Goal: Find specific page/section: Find specific page/section

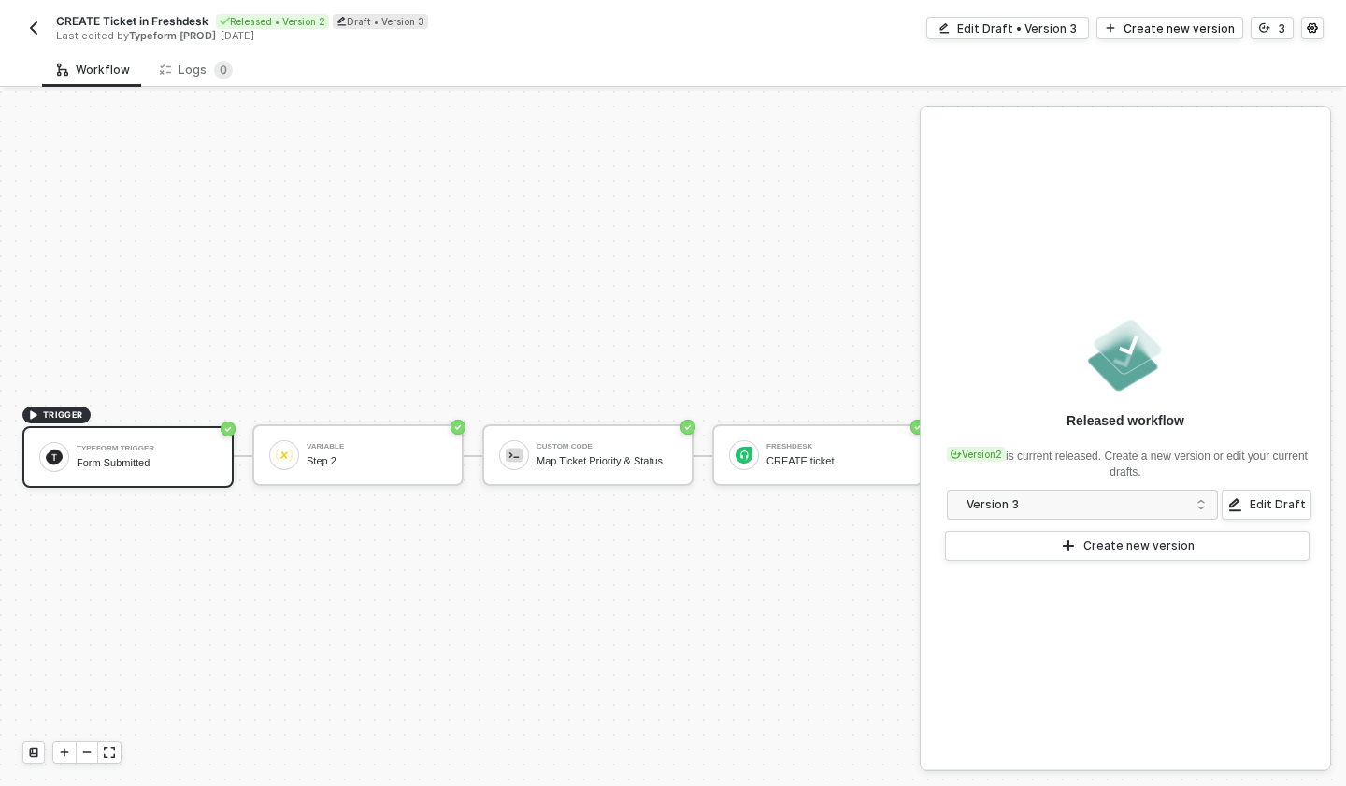
scroll to position [35, 0]
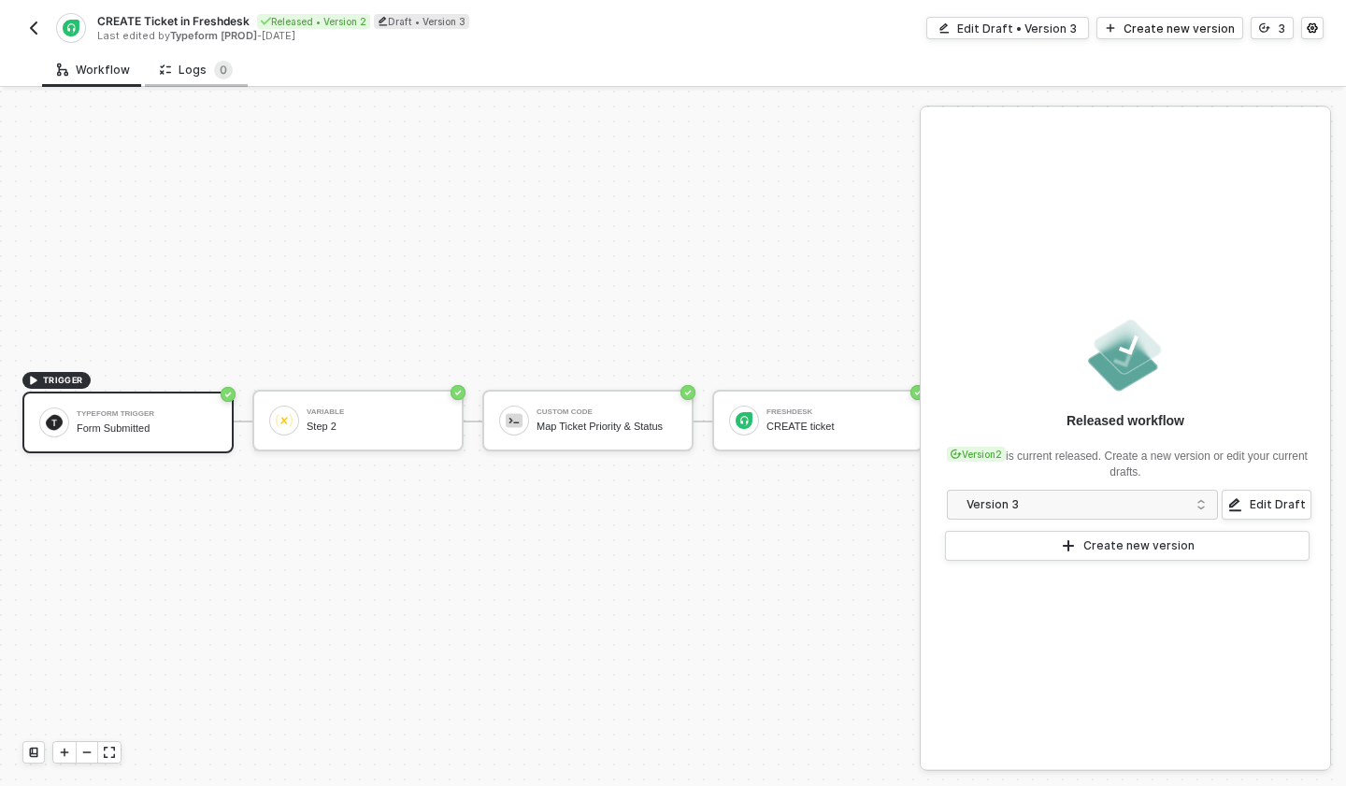
click at [174, 78] on div "Logs 0" at bounding box center [196, 70] width 73 height 19
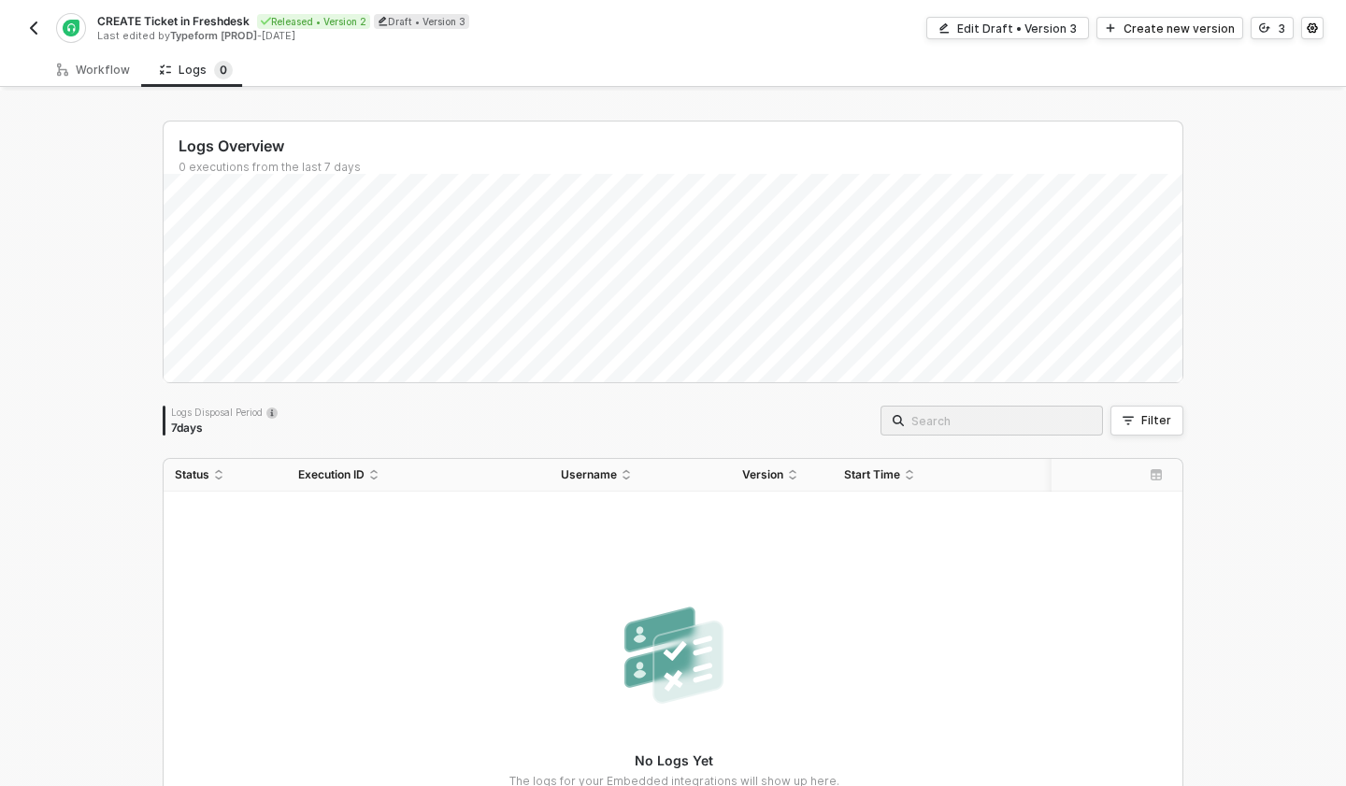
click at [40, 25] on img "button" at bounding box center [33, 28] width 15 height 15
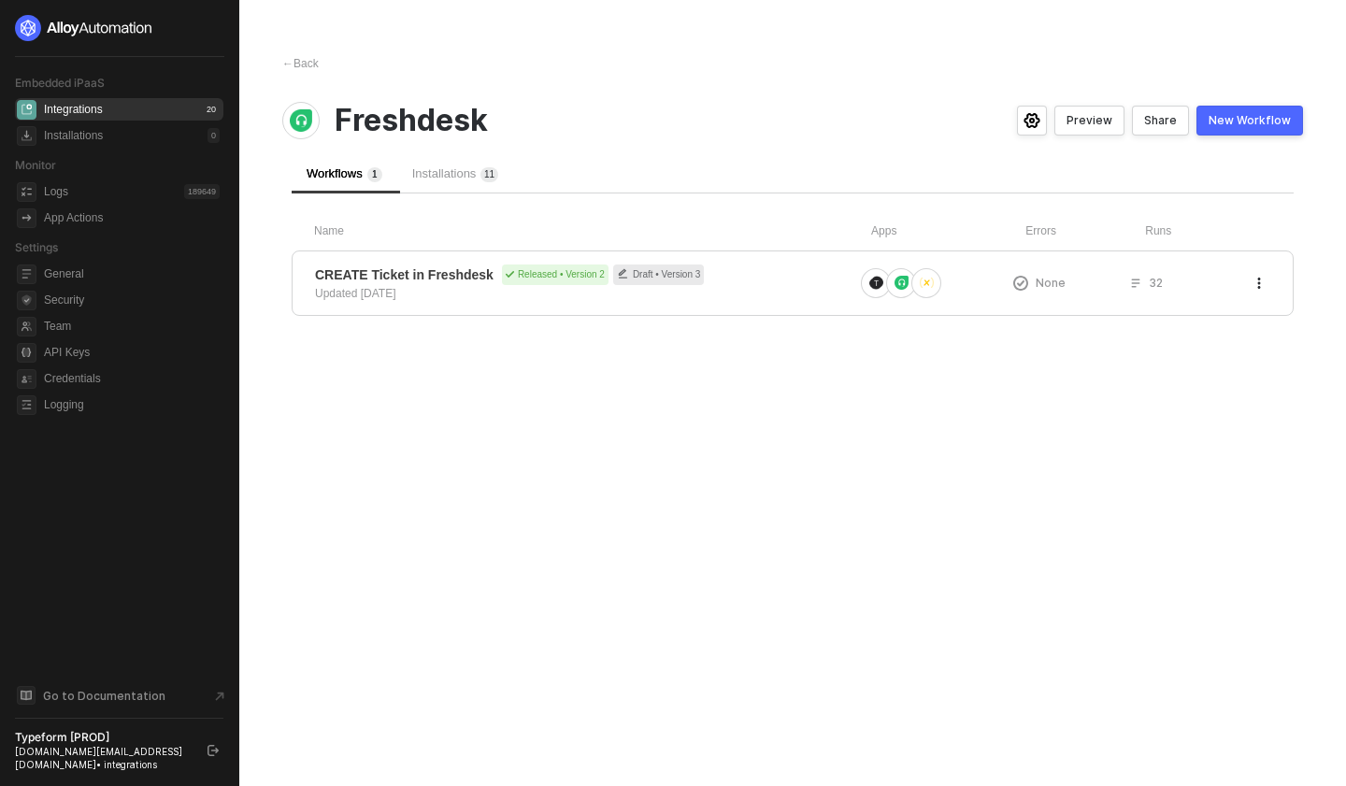
click at [437, 171] on span "Installations 1 1" at bounding box center [455, 173] width 87 height 14
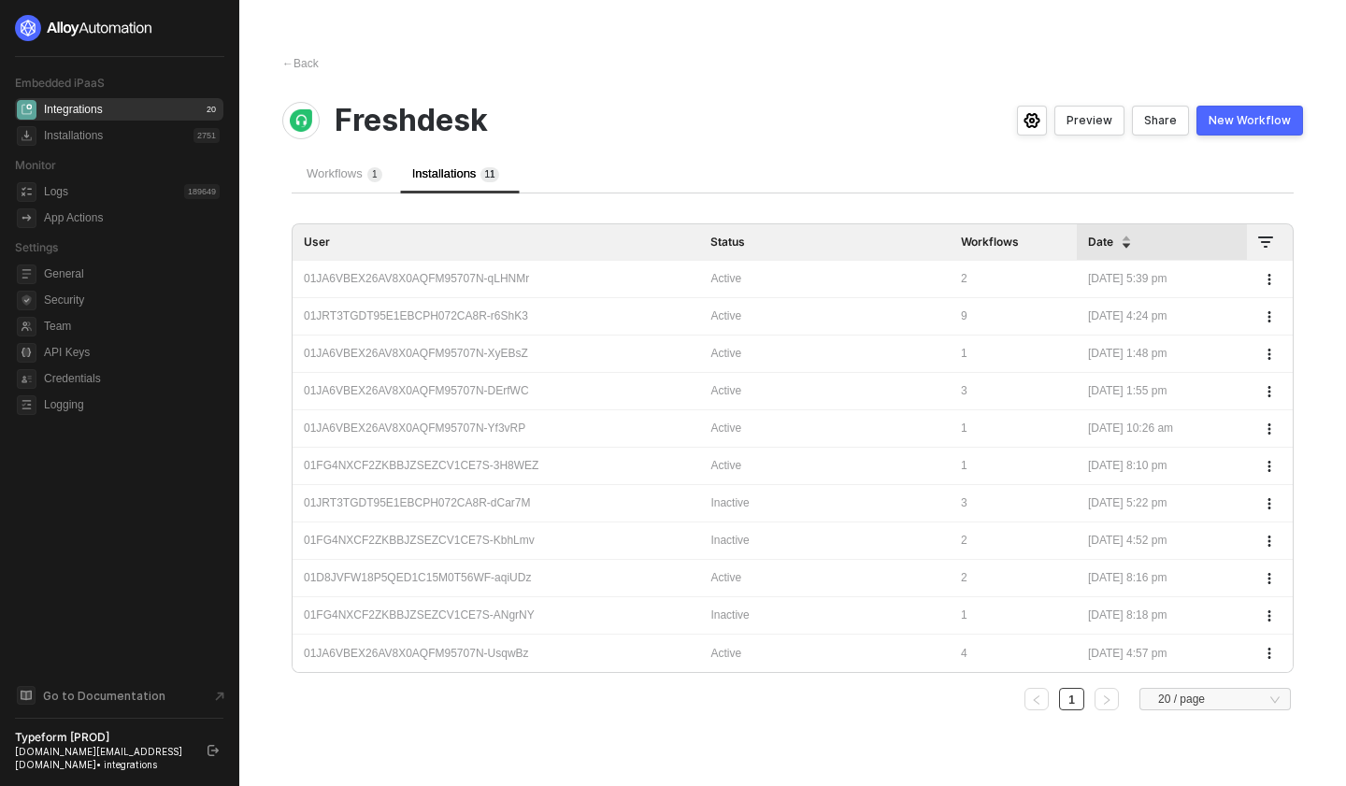
click at [440, 314] on div "01JRT3TGDT95E1EBCPH072CA8R-r6ShK3" at bounding box center [496, 317] width 384 height 18
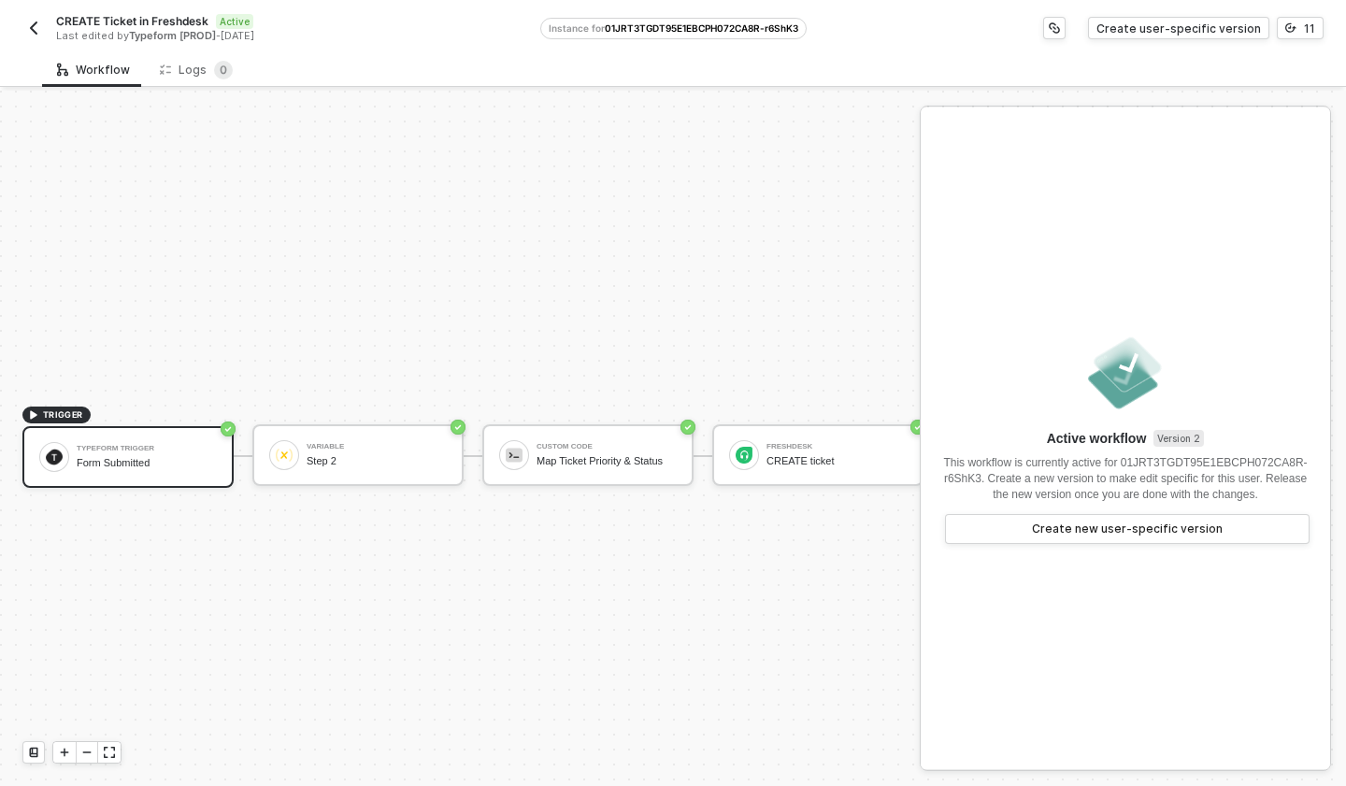
scroll to position [35, 0]
